Goal: Information Seeking & Learning: Learn about a topic

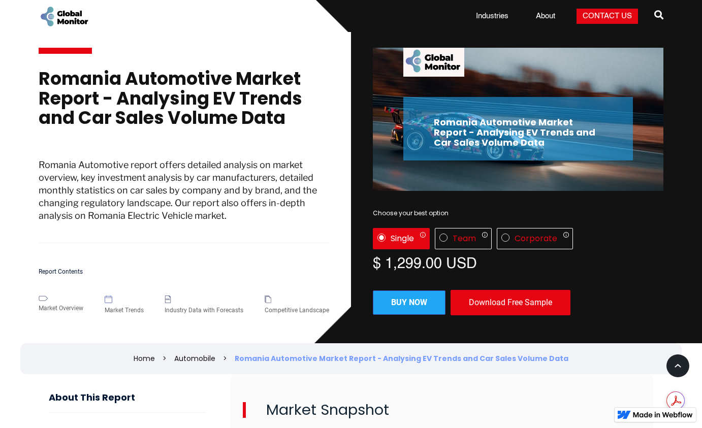
click at [119, 231] on p "Romania Automotive report offers detailed analysis on market overview, key inve…" at bounding box center [184, 201] width 291 height 85
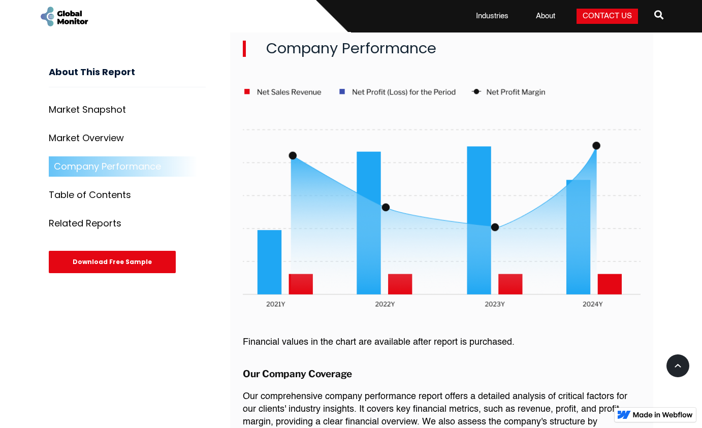
scroll to position [1524, 0]
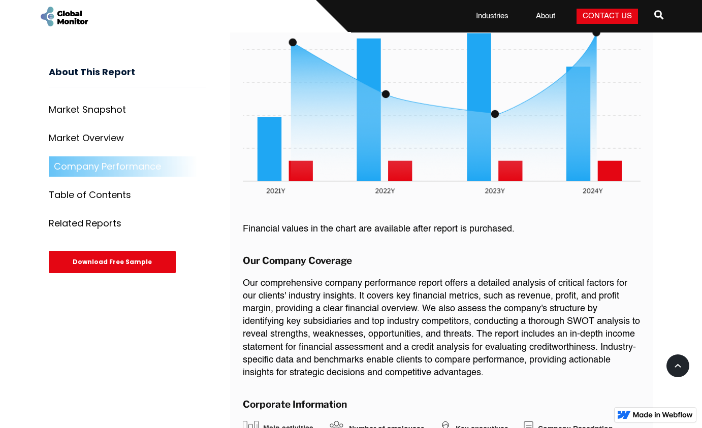
click at [606, 19] on link "Contact Us" at bounding box center [607, 16] width 61 height 15
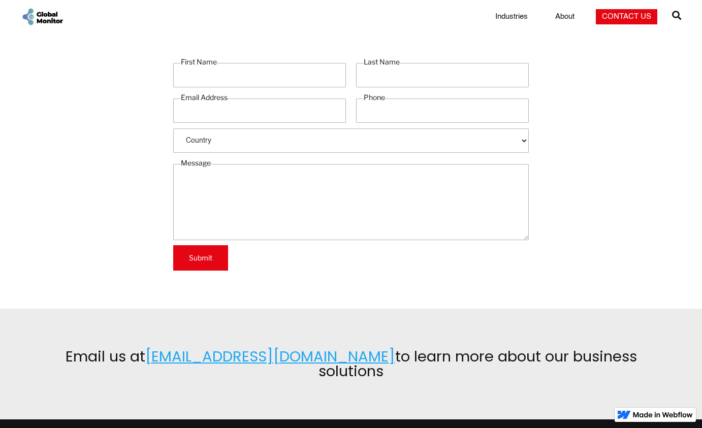
scroll to position [294, 0]
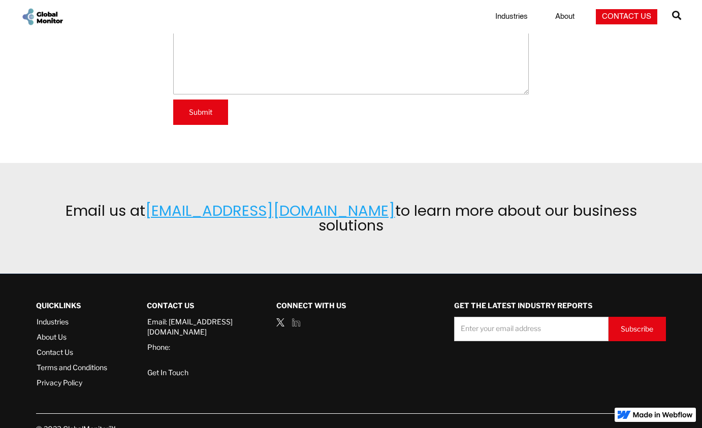
click at [62, 332] on link "About Us" at bounding box center [72, 337] width 71 height 10
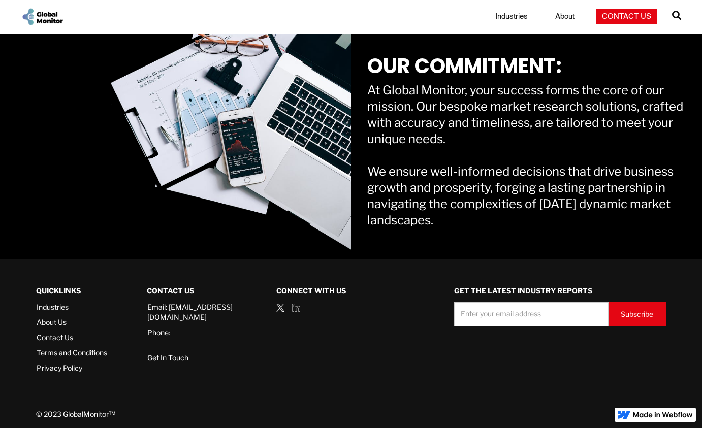
scroll to position [798, 0]
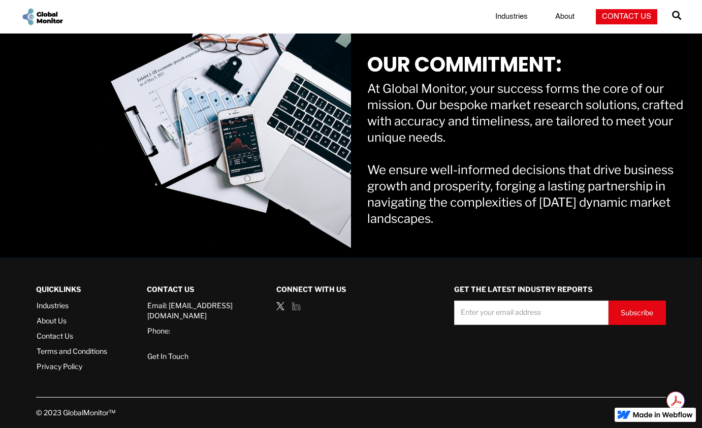
click at [267, 373] on div "QUICKLINKS Industries About Us Contact Us Terms and Conditions Privacy Policy C…" at bounding box center [351, 337] width 630 height 119
click at [64, 325] on link "About Us" at bounding box center [72, 321] width 71 height 10
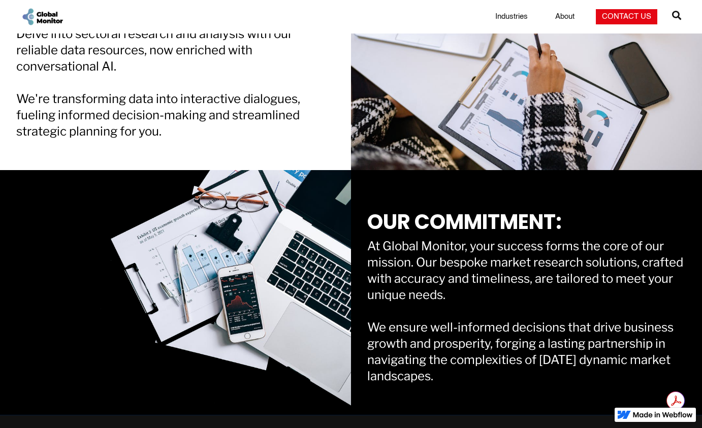
scroll to position [798, 0]
